Goal: Task Accomplishment & Management: Complete application form

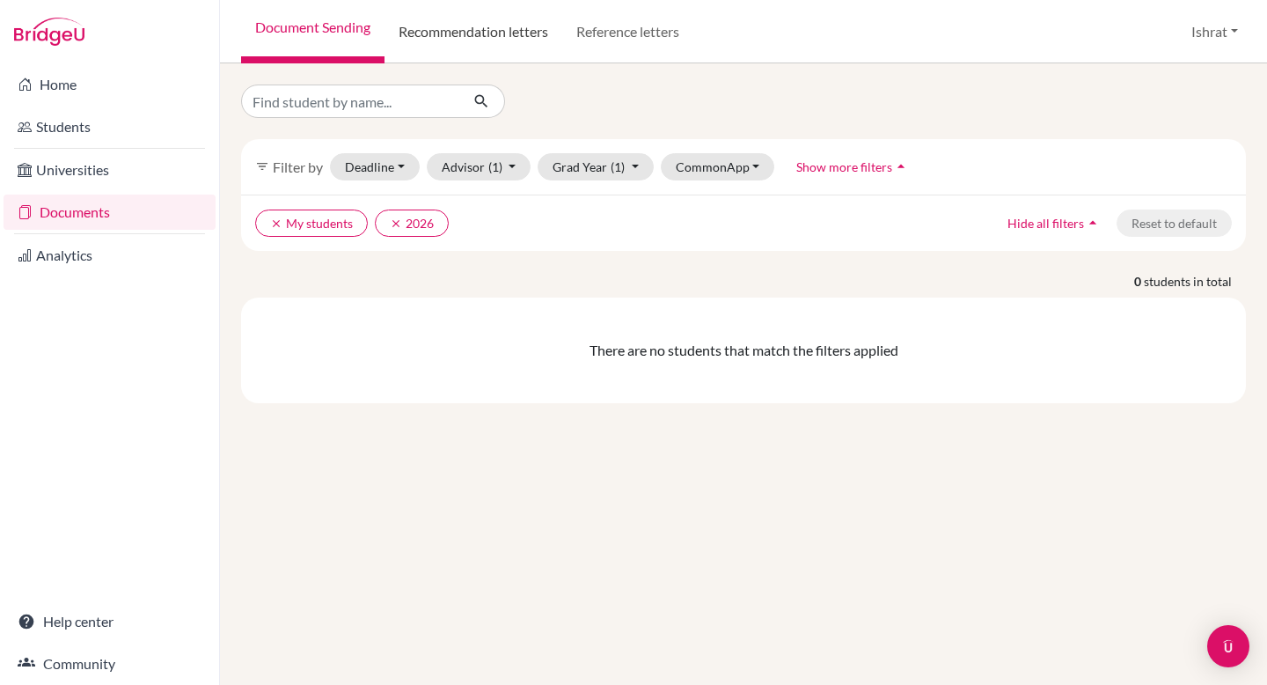
click at [490, 45] on link "Recommendation letters" at bounding box center [474, 31] width 178 height 63
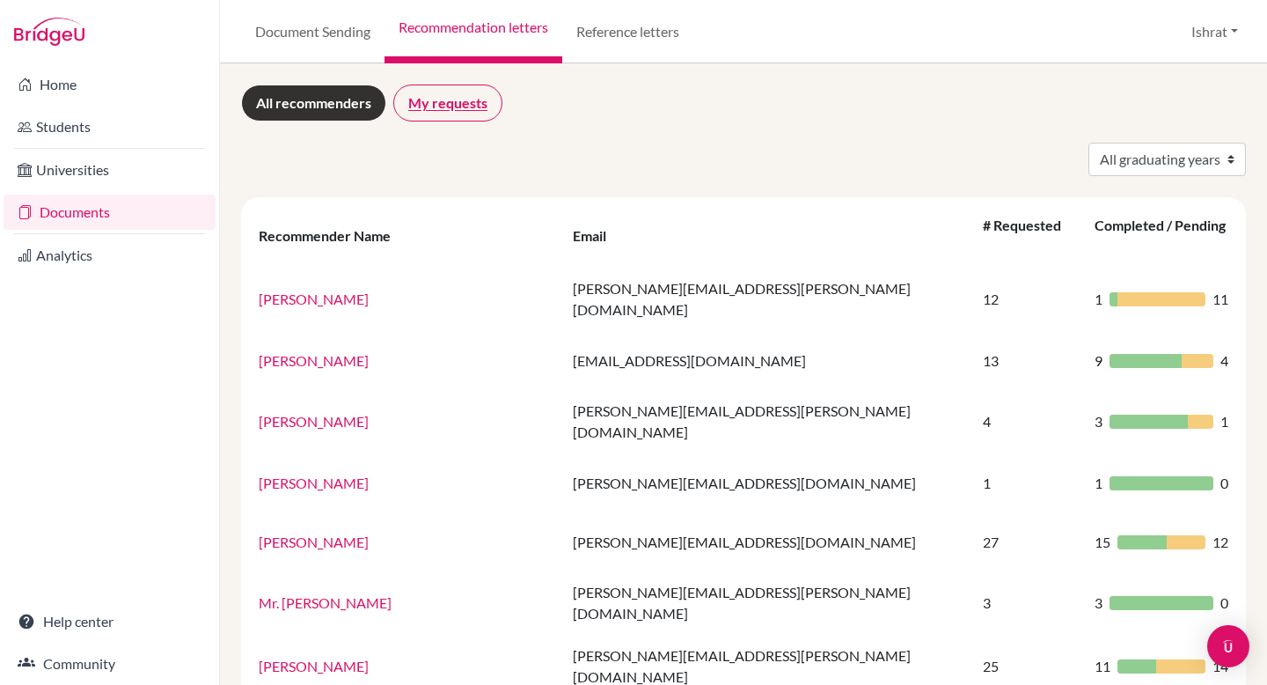
click at [481, 100] on link "My requests" at bounding box center [447, 102] width 109 height 37
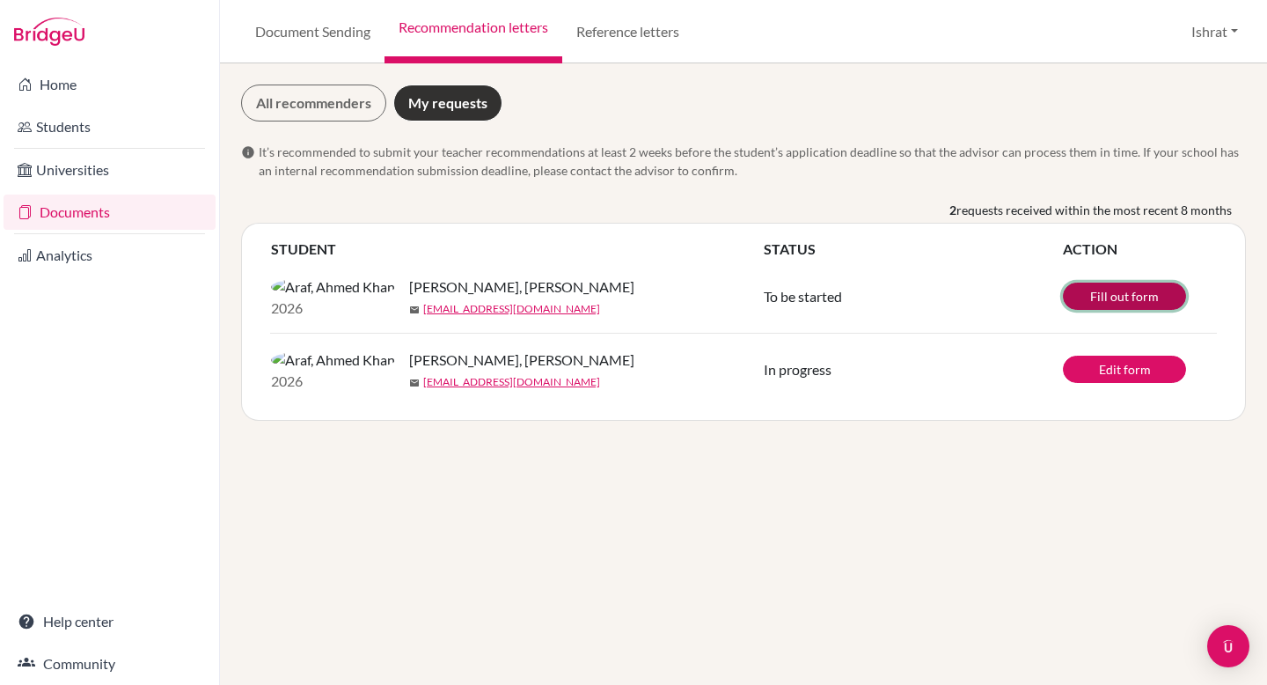
click at [1142, 304] on link "Fill out form" at bounding box center [1124, 296] width 123 height 27
click at [516, 520] on div "All recommenders My requests info It’s recommended to submit your teacher recom…" at bounding box center [743, 373] width 1047 height 621
click at [830, 509] on div "All recommenders My requests info It’s recommended to submit your teacher recom…" at bounding box center [743, 373] width 1047 height 621
